Goal: Information Seeking & Learning: Understand process/instructions

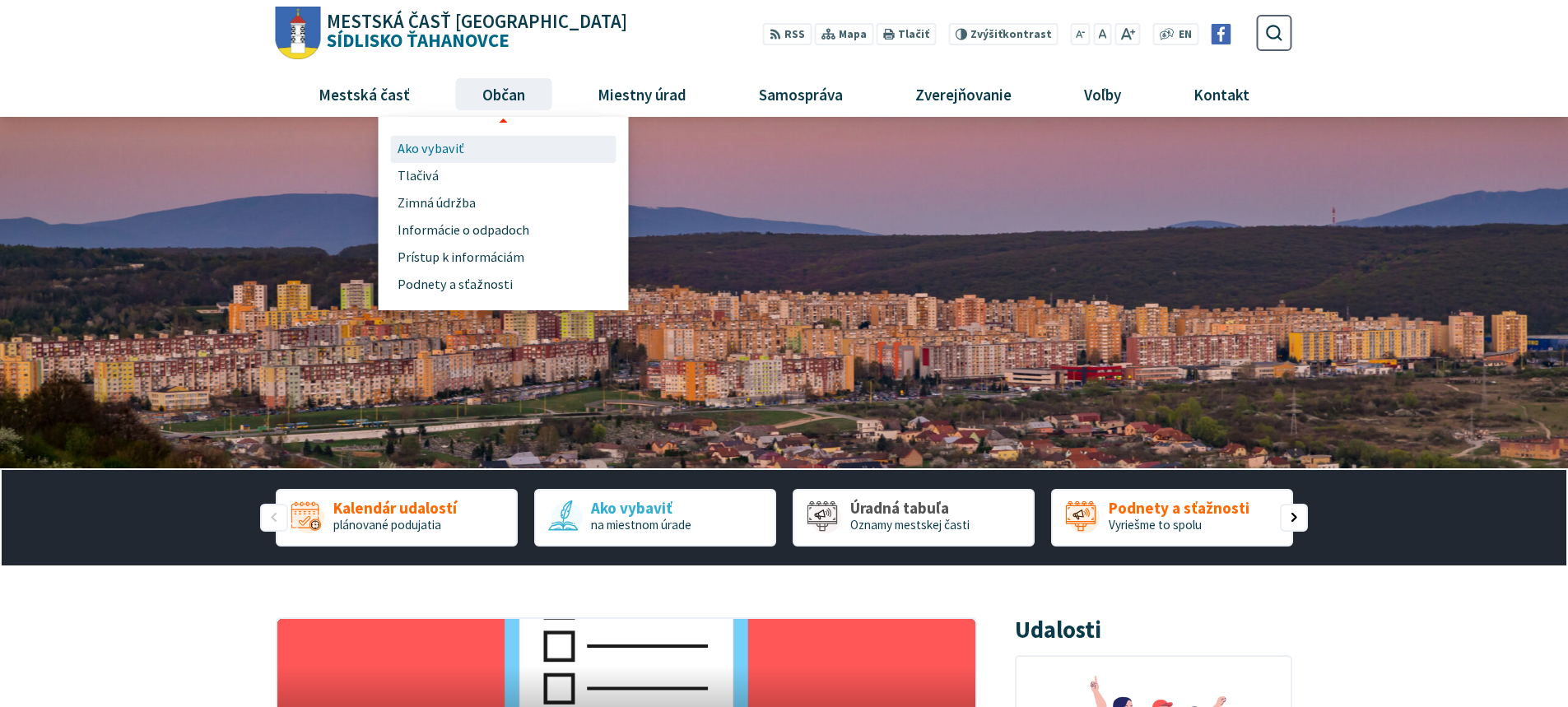
click at [449, 147] on span "Ako vybaviť" at bounding box center [430, 150] width 67 height 27
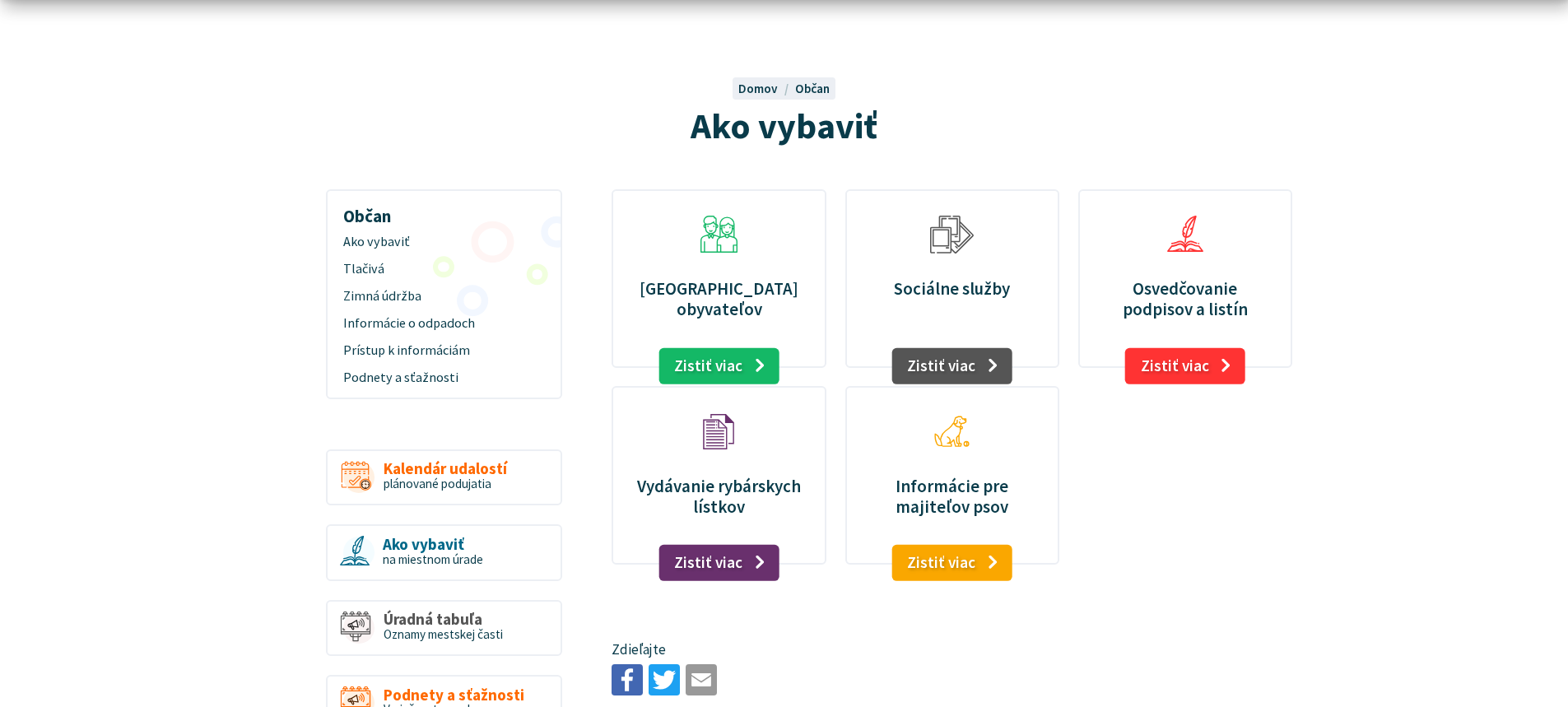
scroll to position [164, 0]
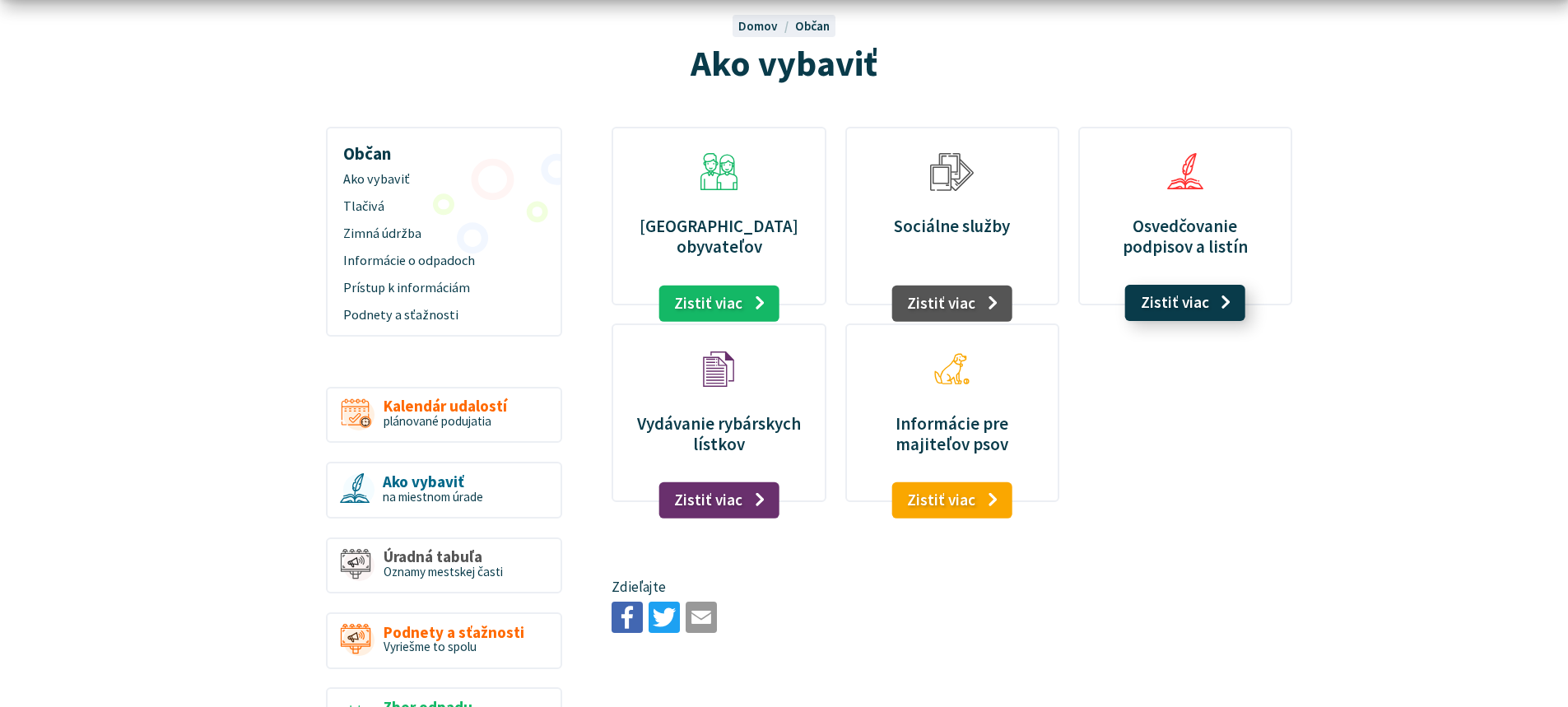
click at [1146, 306] on link "Zistiť viac" at bounding box center [1186, 302] width 121 height 36
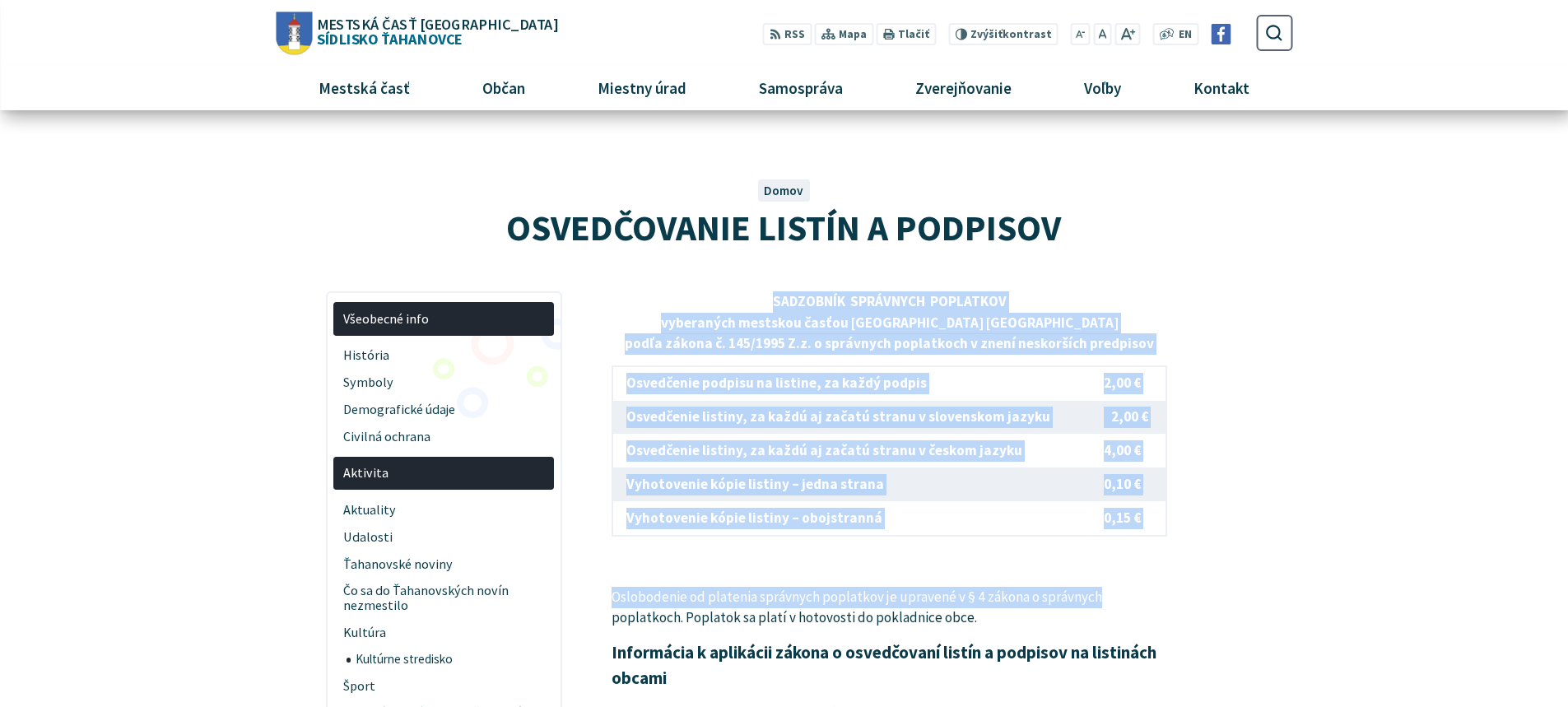
drag, startPoint x: 622, startPoint y: 298, endPoint x: 1139, endPoint y: 547, distance: 573.8
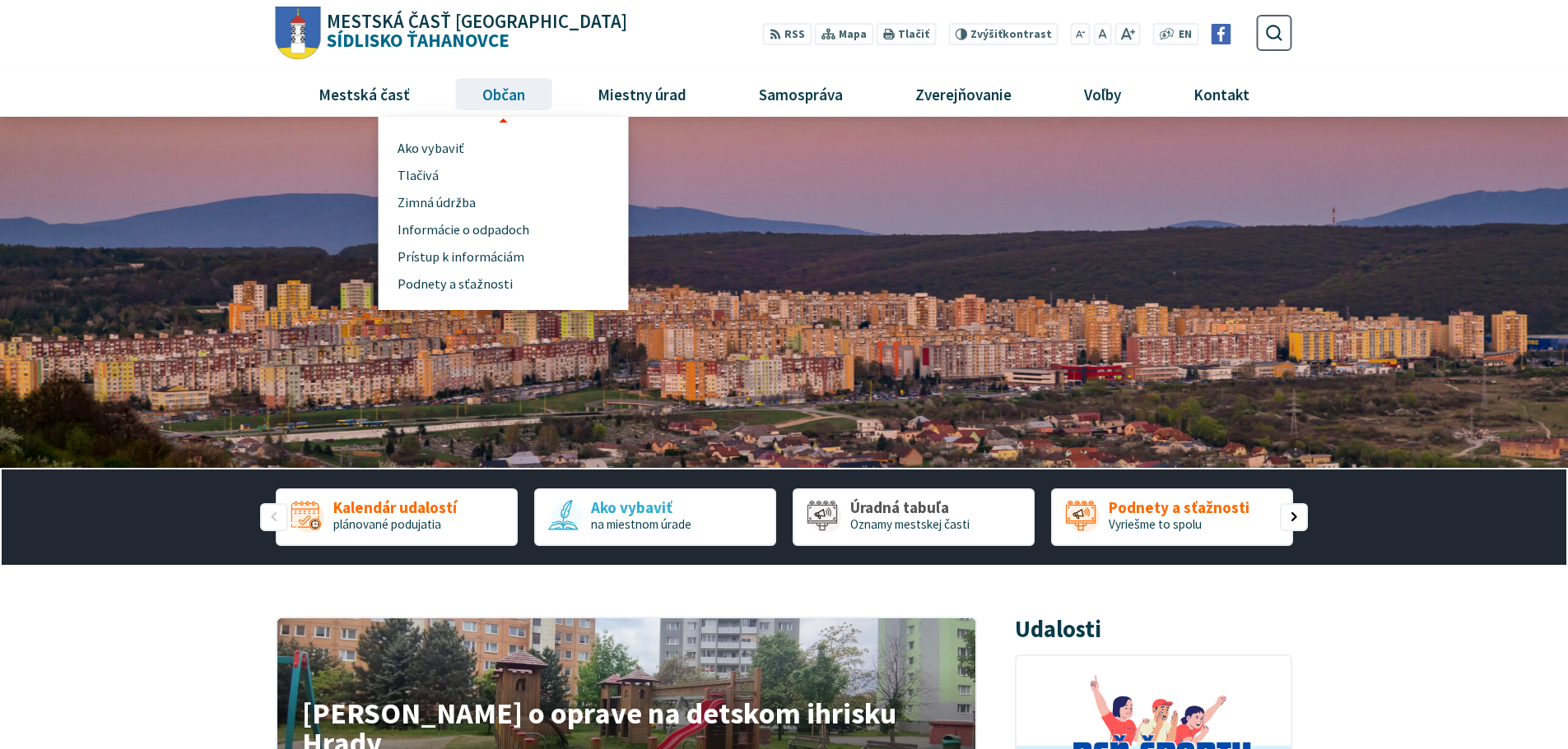
click at [495, 96] on span "Občan" at bounding box center [503, 93] width 55 height 44
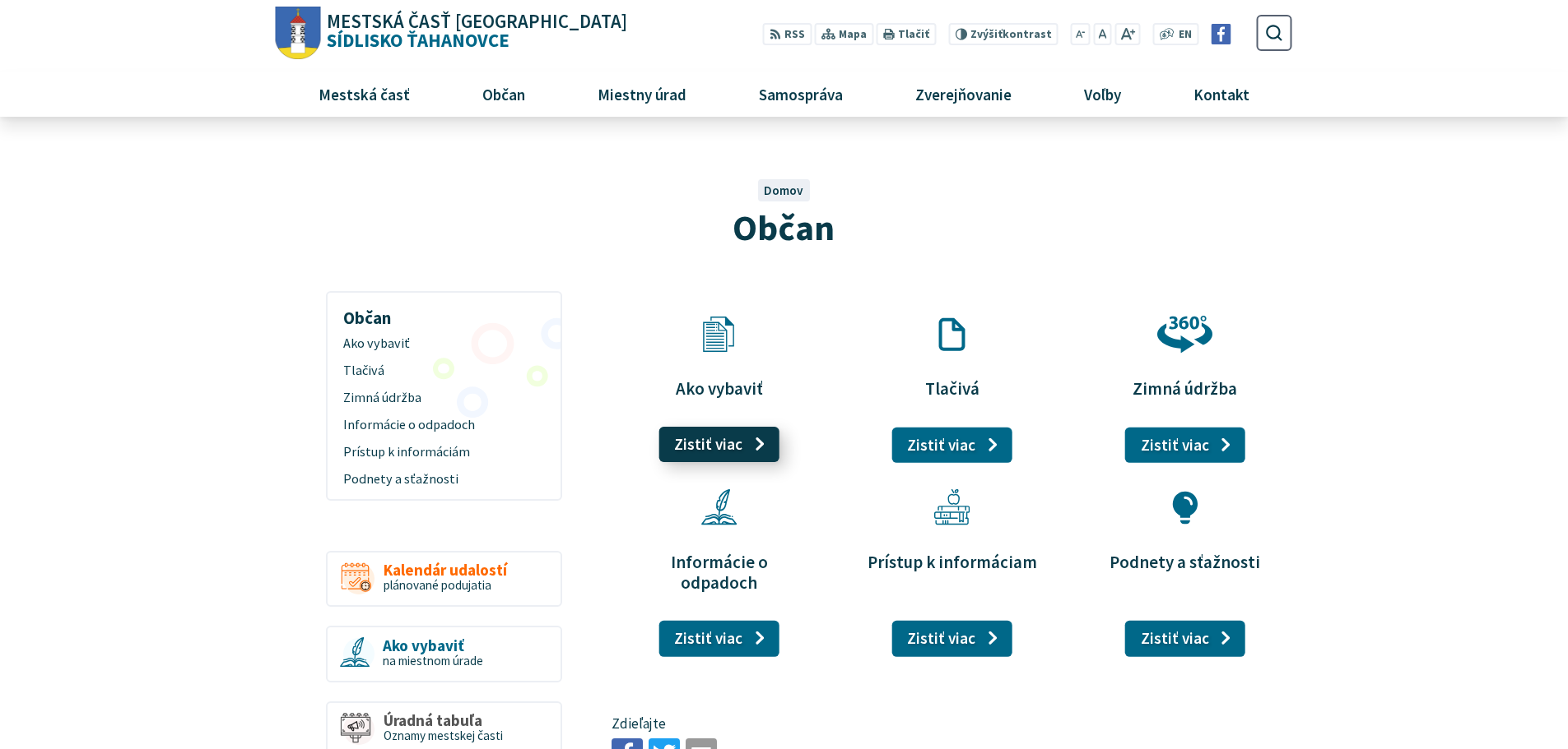
click at [738, 451] on link "Zistiť viac" at bounding box center [719, 445] width 121 height 36
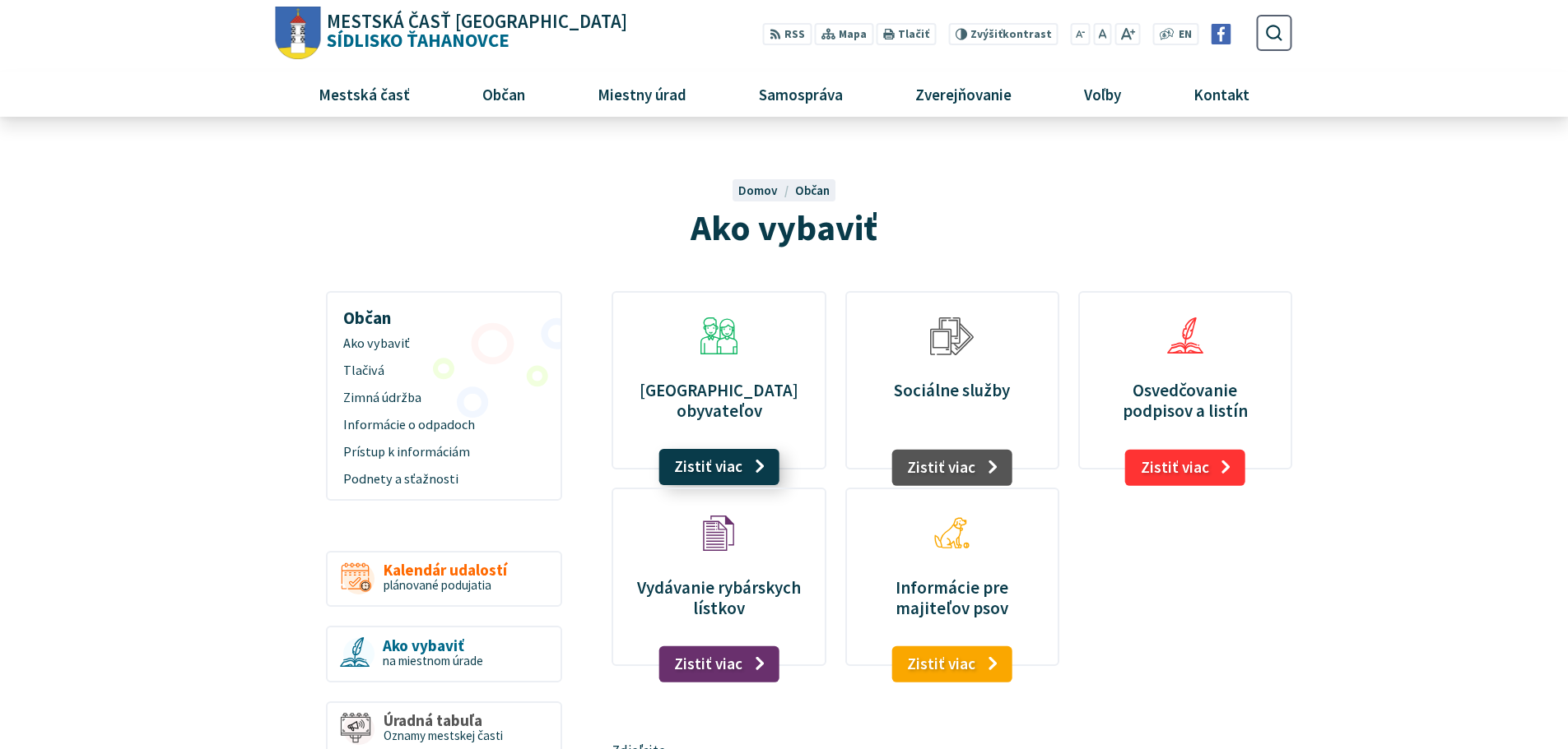
click at [737, 461] on link "Zistiť viac" at bounding box center [719, 466] width 121 height 36
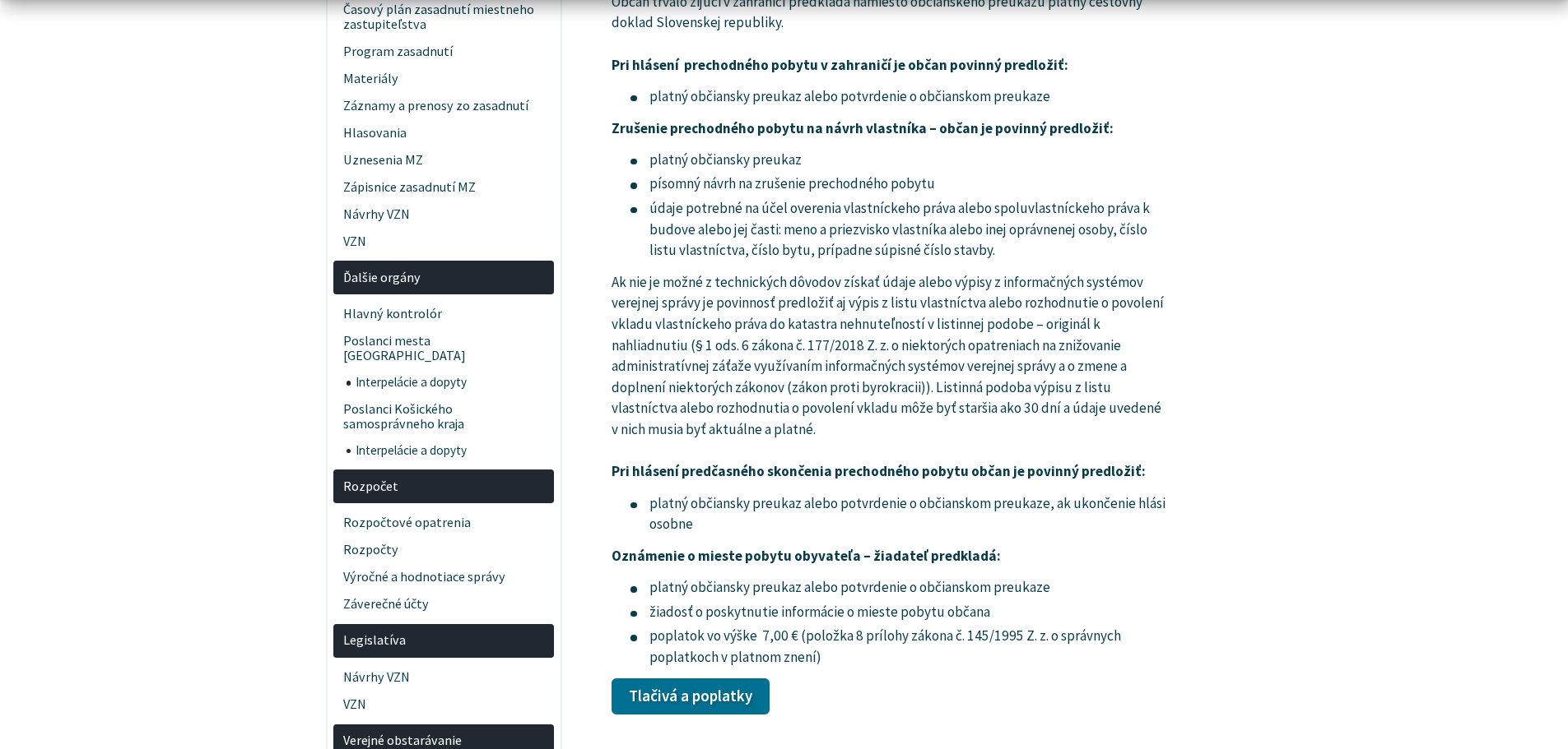
scroll to position [2468, 0]
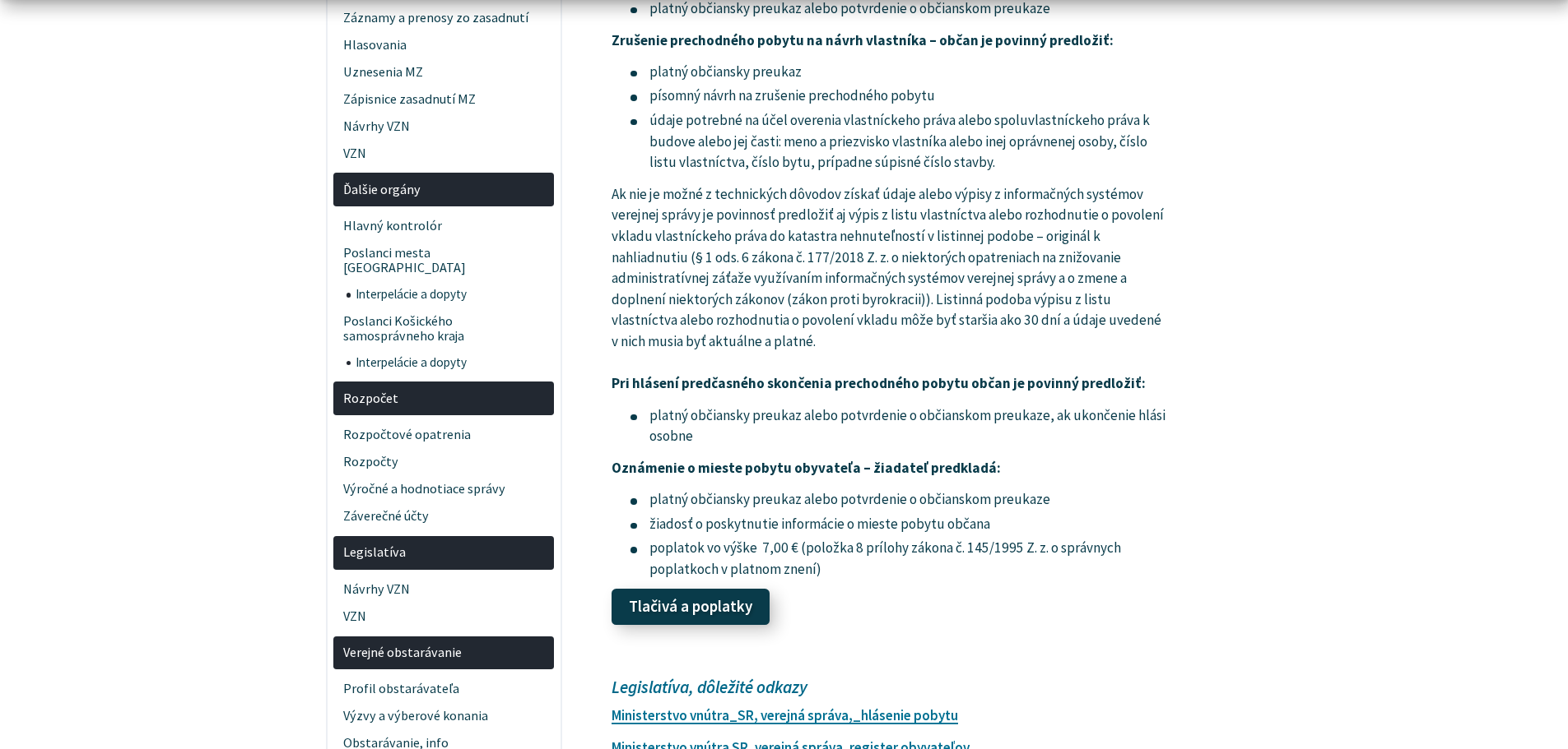
click at [726, 608] on link "Tlačivá a poplatky" at bounding box center [691, 606] width 158 height 36
